Goal: Transaction & Acquisition: Purchase product/service

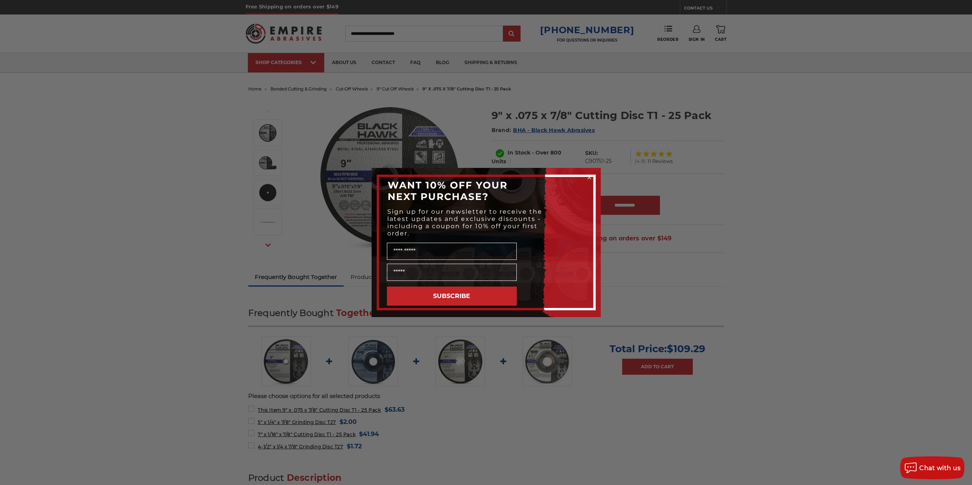
click at [265, 161] on div "Close dialog WANT 10% OFF YOUR NEXT PURCHASE? Sign up for our newsletter to rec…" at bounding box center [486, 242] width 972 height 485
click at [591, 178] on circle "Close dialog" at bounding box center [588, 177] width 7 height 7
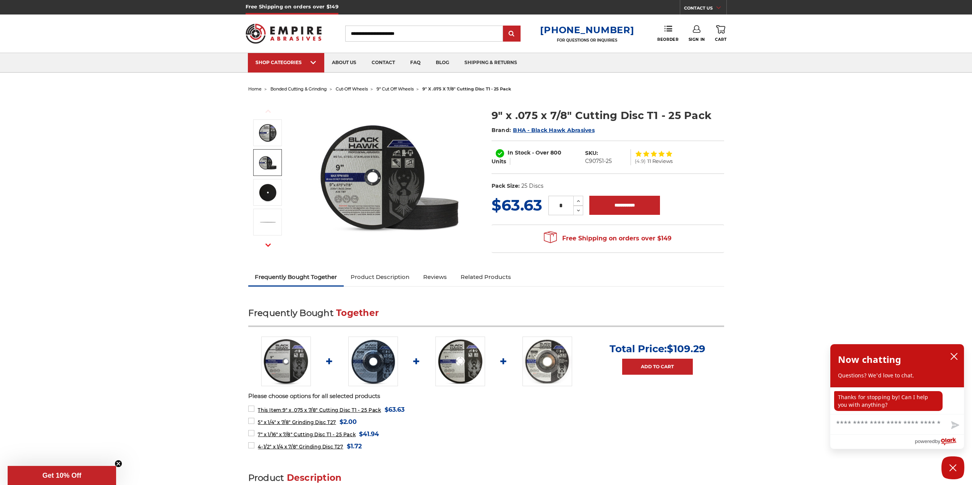
click at [268, 161] on img at bounding box center [267, 162] width 19 height 19
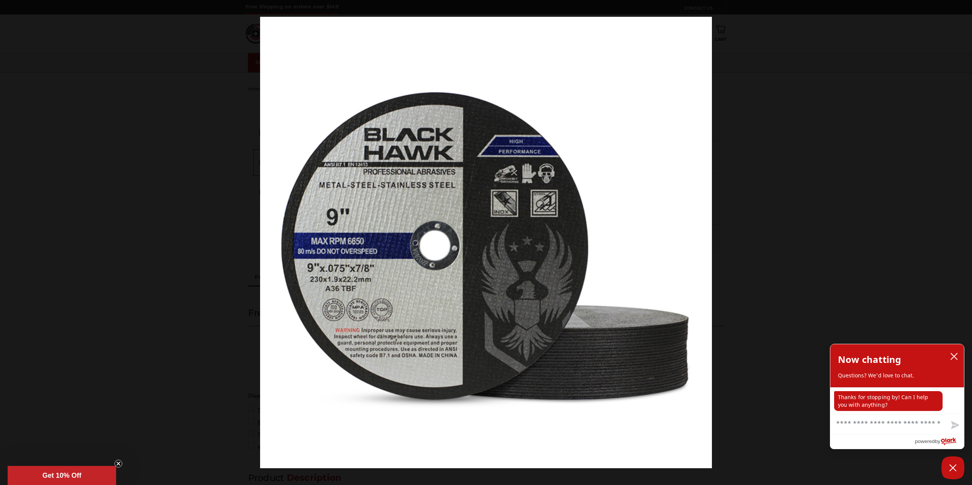
click at [596, 216] on img at bounding box center [486, 243] width 452 height 452
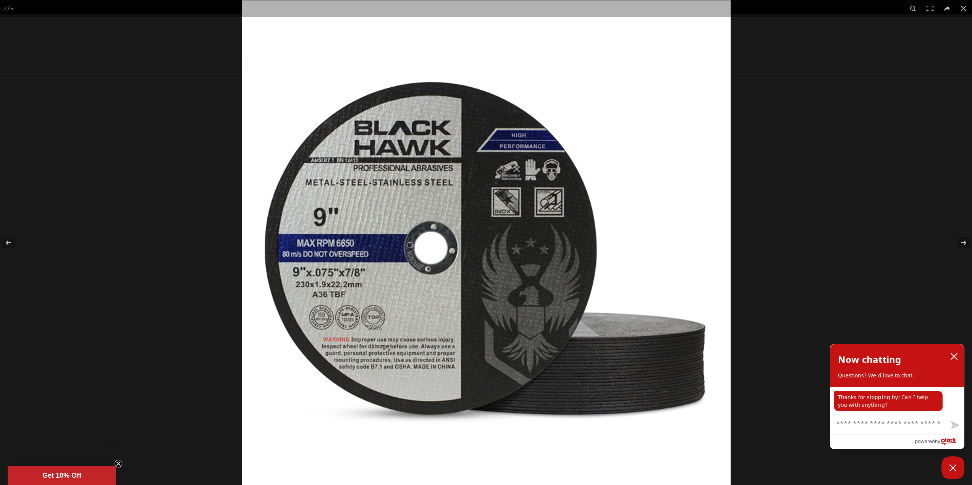
click at [684, 223] on img at bounding box center [486, 244] width 489 height 489
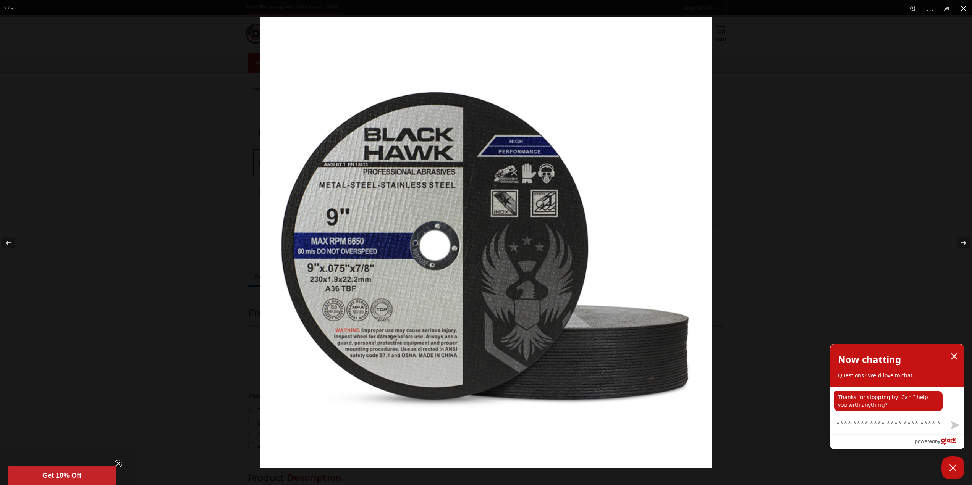
click at [884, 243] on div at bounding box center [746, 259] width 972 height 485
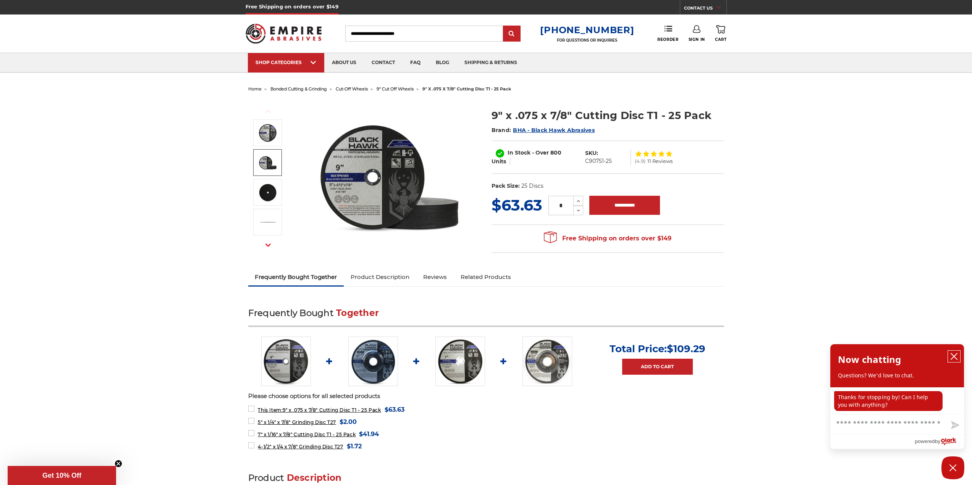
click at [957, 358] on icon "close chatbox" at bounding box center [954, 357] width 8 height 8
